Goal: Task Accomplishment & Management: Manage account settings

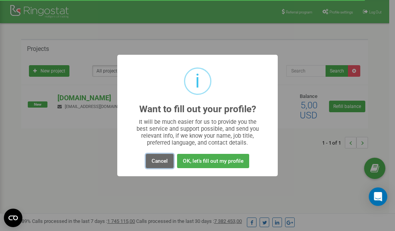
click at [159, 162] on button "Cancel" at bounding box center [160, 161] width 28 height 14
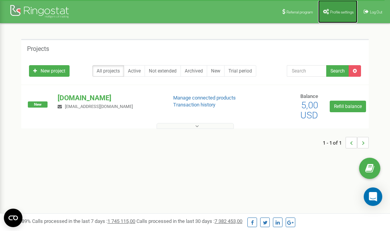
click at [332, 11] on span "Profile settings" at bounding box center [342, 12] width 24 height 4
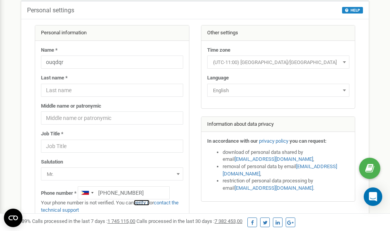
click at [145, 203] on link "verify it" at bounding box center [142, 203] width 16 height 6
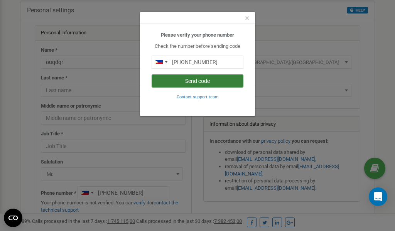
click at [200, 82] on button "Send code" at bounding box center [198, 81] width 92 height 13
